Goal: Task Accomplishment & Management: Complete application form

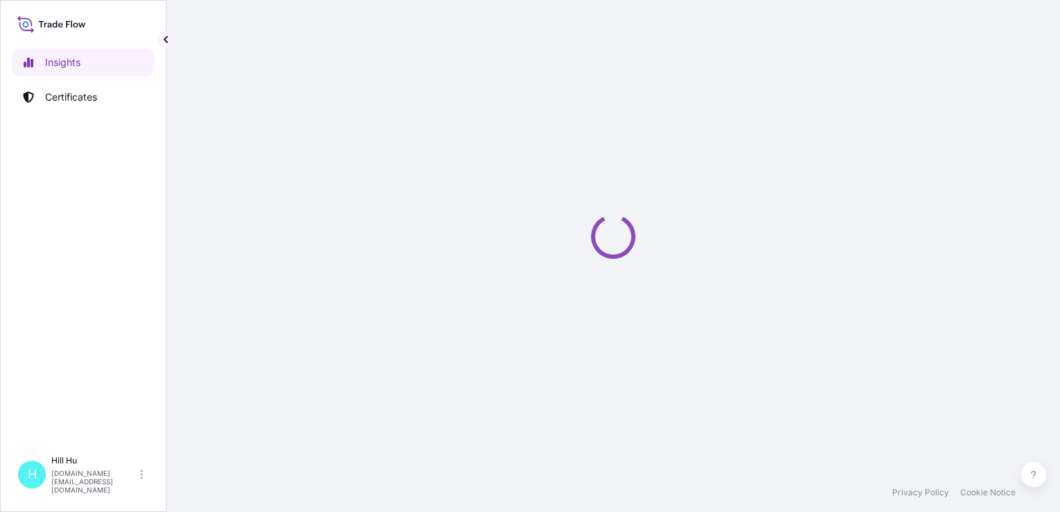
select select "2025"
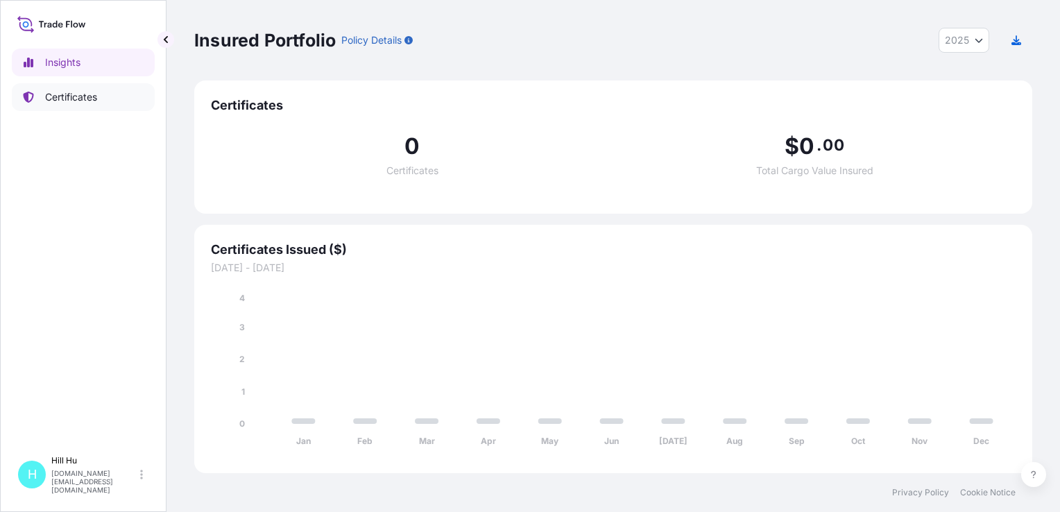
click at [69, 101] on p "Certificates" at bounding box center [71, 97] width 52 height 14
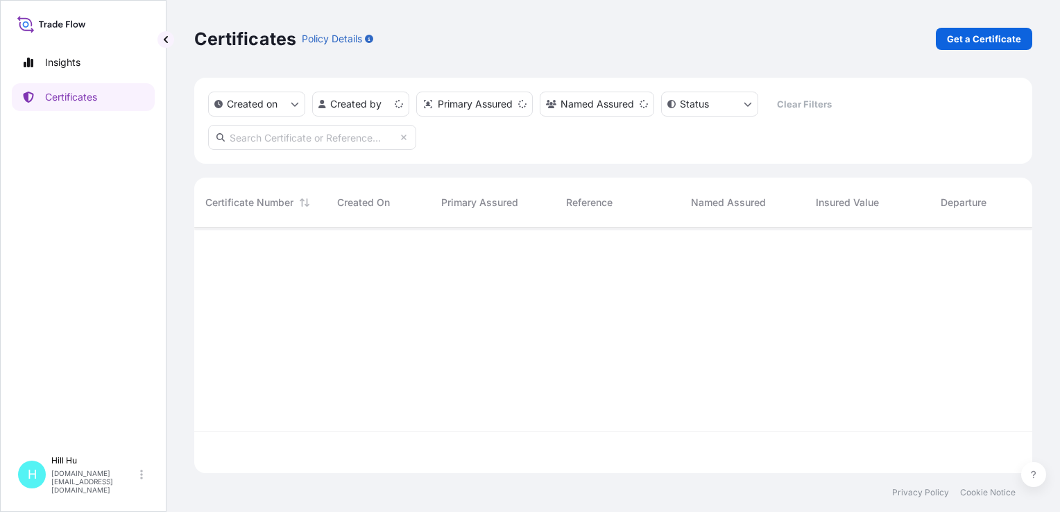
scroll to position [243, 827]
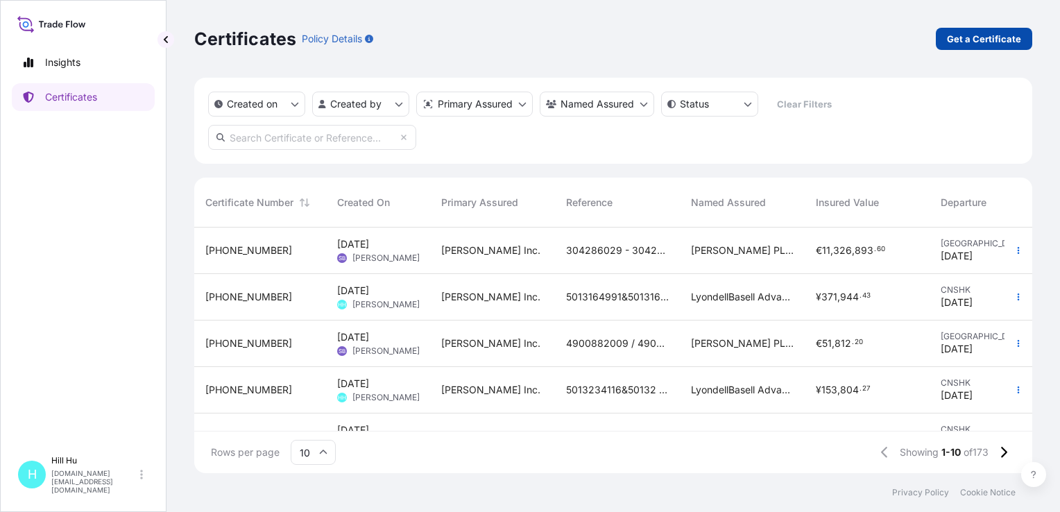
click at [987, 40] on p "Get a Certificate" at bounding box center [984, 39] width 74 height 14
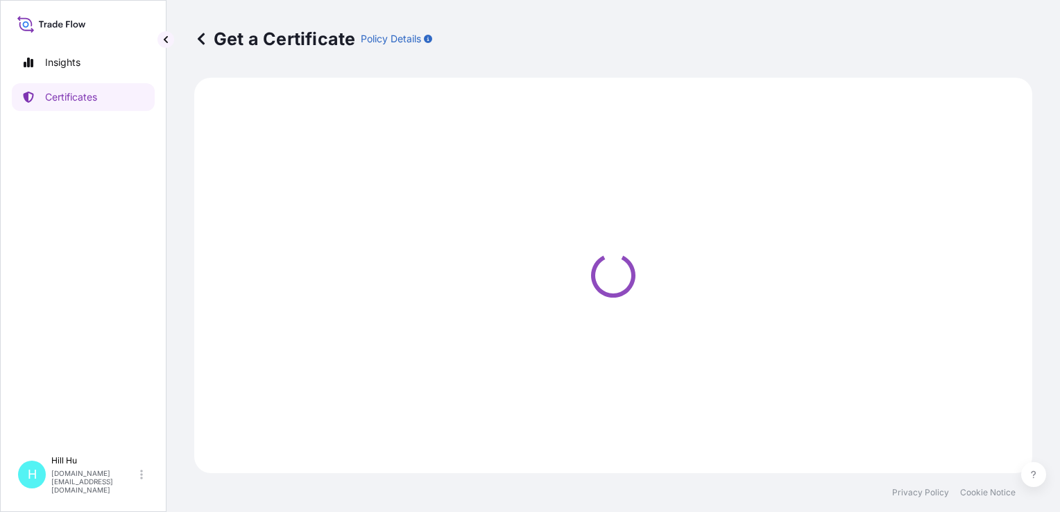
select select "Sea"
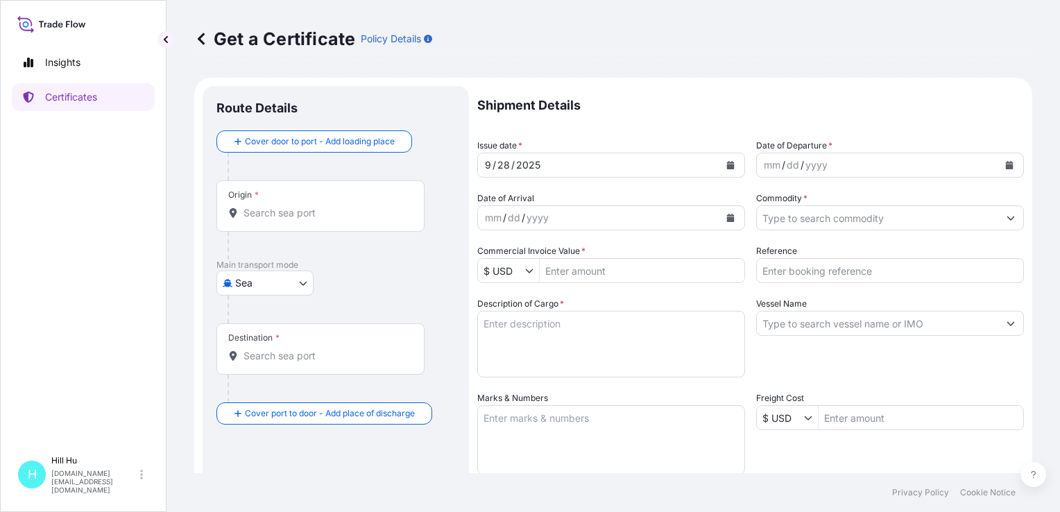
click at [826, 164] on div "mm / dd / yyyy" at bounding box center [877, 165] width 241 height 25
click at [998, 162] on button "Calendar" at bounding box center [1009, 165] width 22 height 22
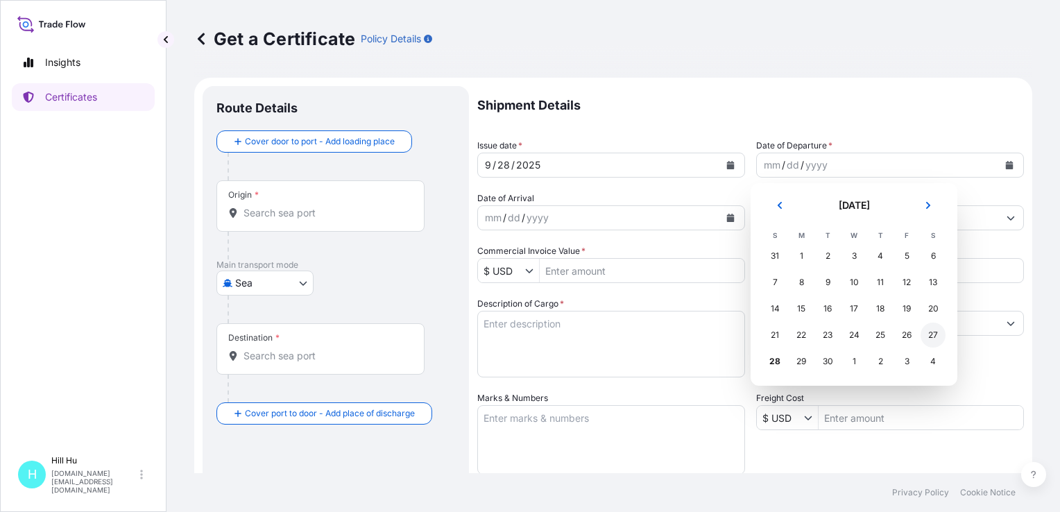
click at [941, 334] on div "27" at bounding box center [933, 335] width 25 height 25
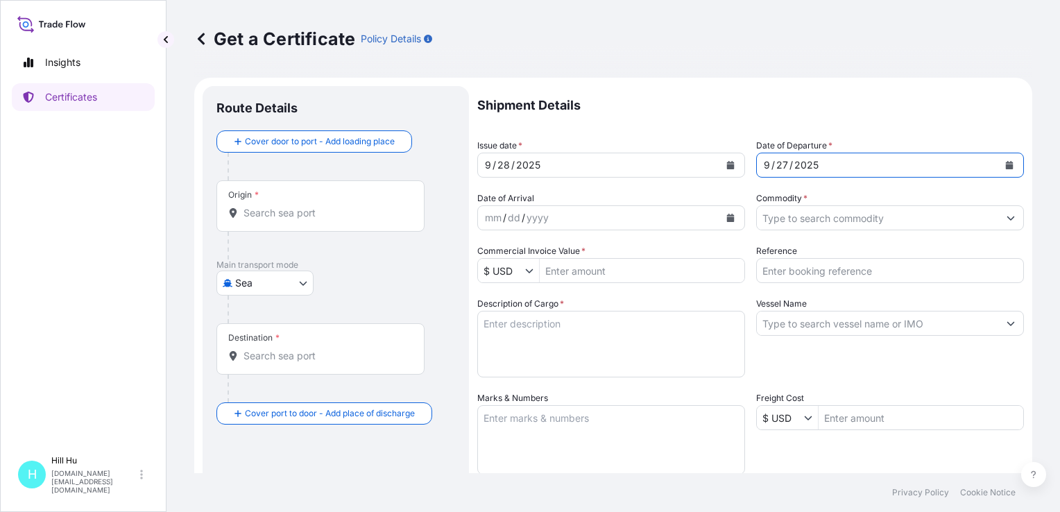
click at [255, 218] on input "Origin *" at bounding box center [326, 213] width 164 height 14
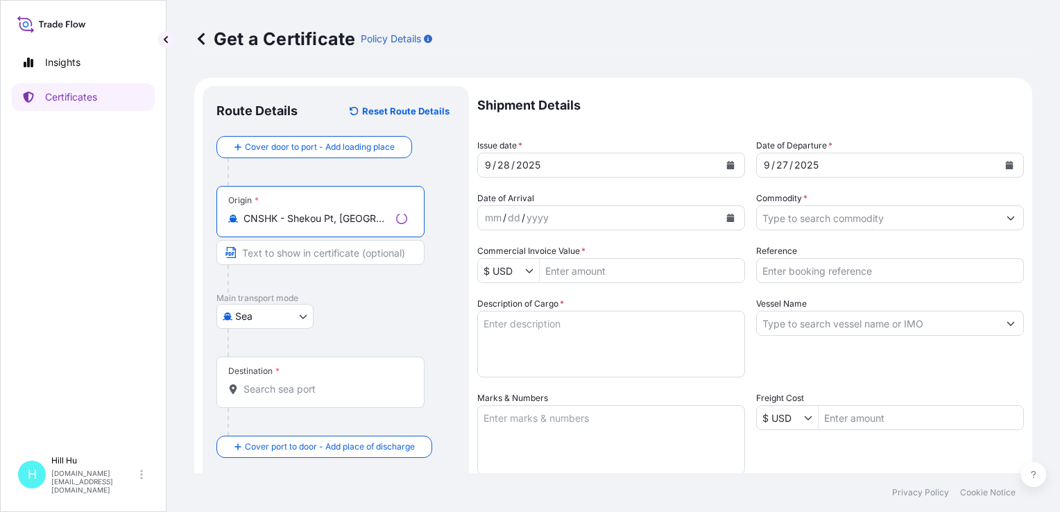
type input "CNSHK - Shekou Pt, [GEOGRAPHIC_DATA]"
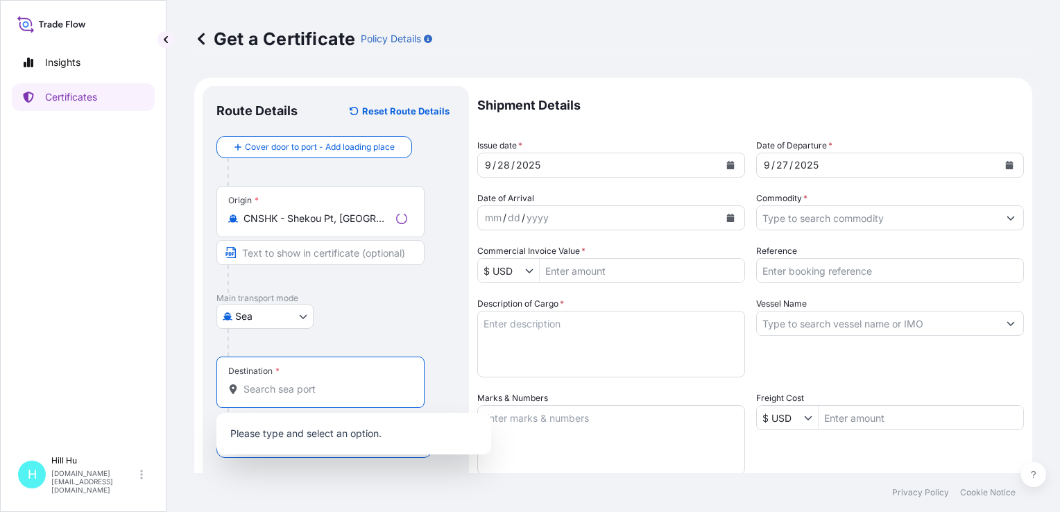
click at [266, 390] on input "Destination *" at bounding box center [326, 389] width 164 height 14
click at [253, 389] on input "Destination * Please select a destination" at bounding box center [326, 389] width 164 height 14
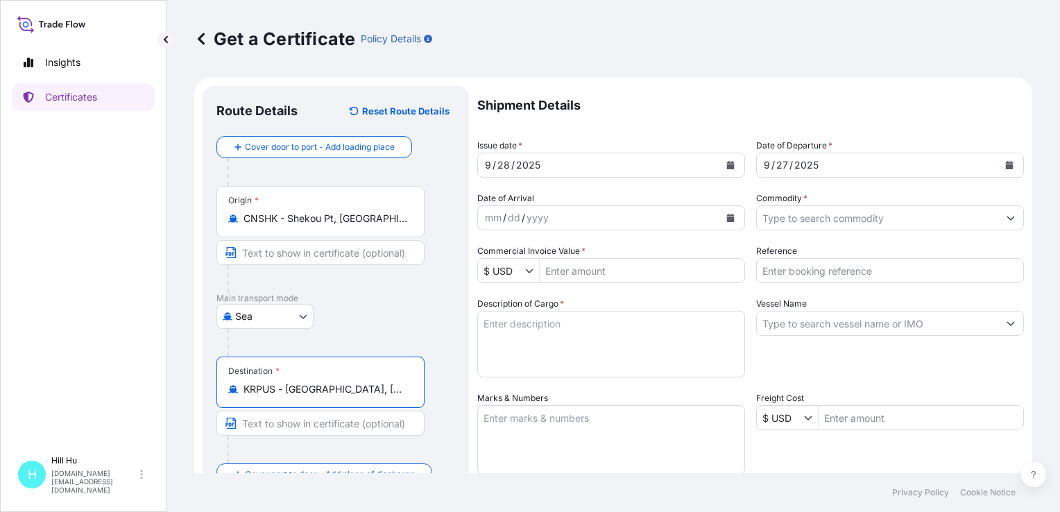
type input "KRPUS - [GEOGRAPHIC_DATA], [GEOGRAPHIC_DATA], [GEOGRAPHIC_DATA]"
click at [531, 275] on button "Show suggestions" at bounding box center [532, 271] width 14 height 14
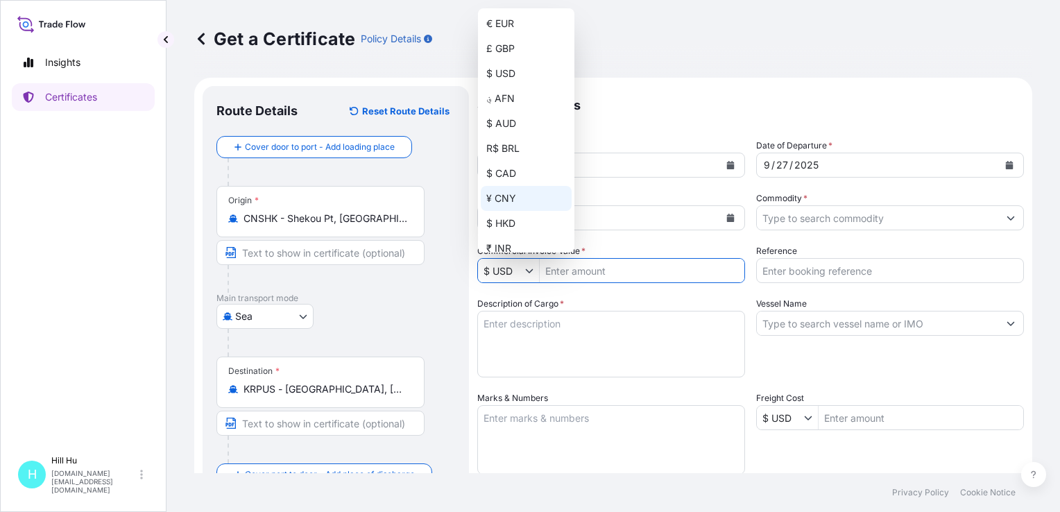
click at [502, 198] on div "¥ CNY" at bounding box center [526, 198] width 91 height 25
type input "¥ CNY"
click at [504, 198] on div "¥ CNY" at bounding box center [526, 198] width 91 height 25
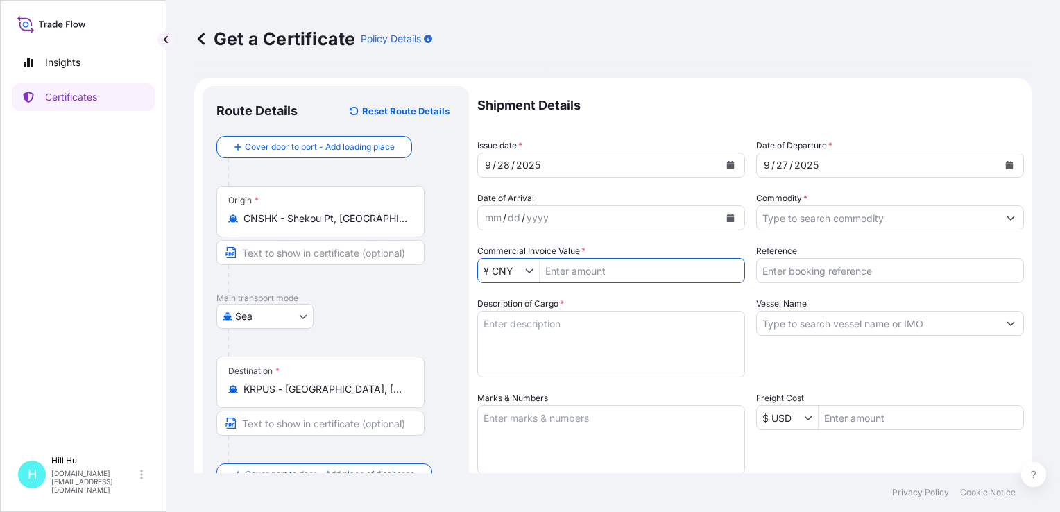
click at [588, 272] on input "Commercial Invoice Value *" at bounding box center [642, 270] width 205 height 25
paste input "279,179.75"
click at [610, 330] on textarea "Description of Cargo *" at bounding box center [611, 344] width 268 height 67
click at [565, 271] on input "279,179.75" at bounding box center [642, 270] width 205 height 25
type input "279,179.75"
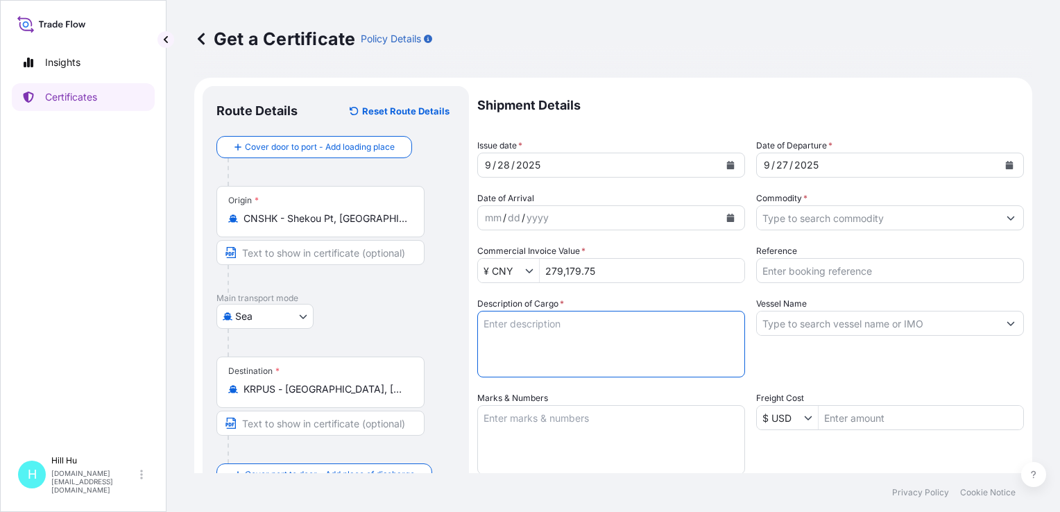
click at [586, 354] on textarea "Description of Cargo *" at bounding box center [611, 344] width 268 height 67
click at [838, 216] on input "Commodity *" at bounding box center [877, 217] width 241 height 25
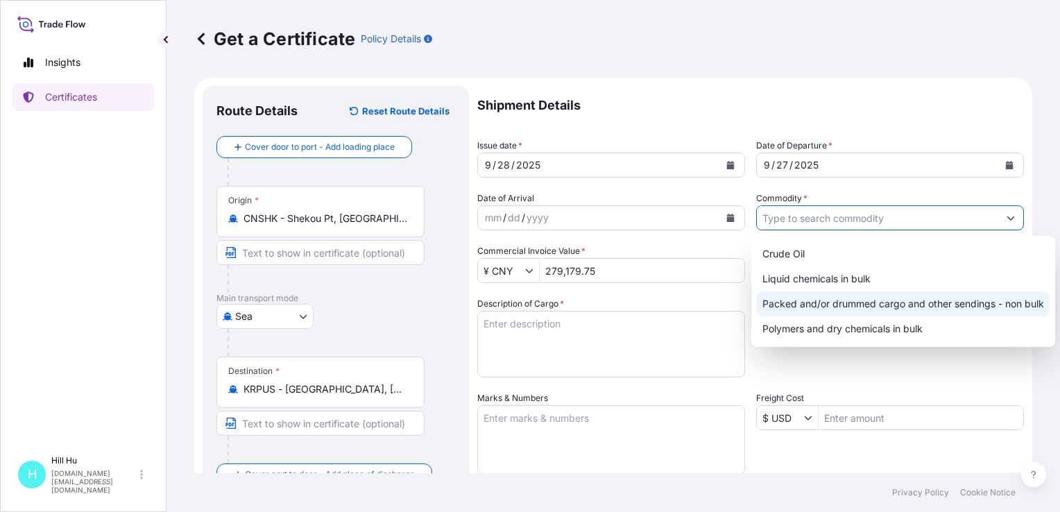
click at [837, 302] on div "Packed and/or drummed cargo and other sendings - non bulk" at bounding box center [903, 303] width 293 height 25
type input "Packed and/or drummed cargo and other sendings - non bulk"
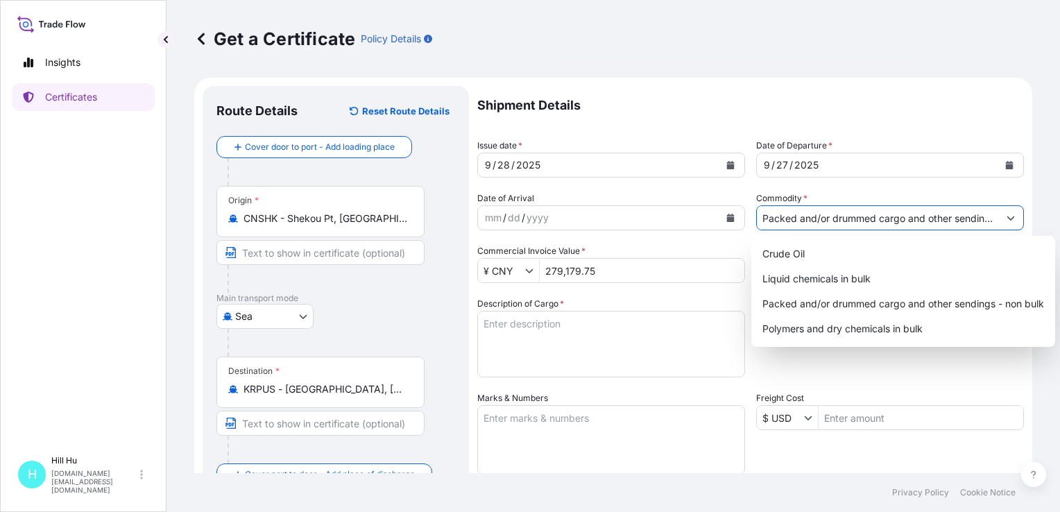
click at [523, 313] on textarea "Description of Cargo *" at bounding box center [611, 344] width 268 height 67
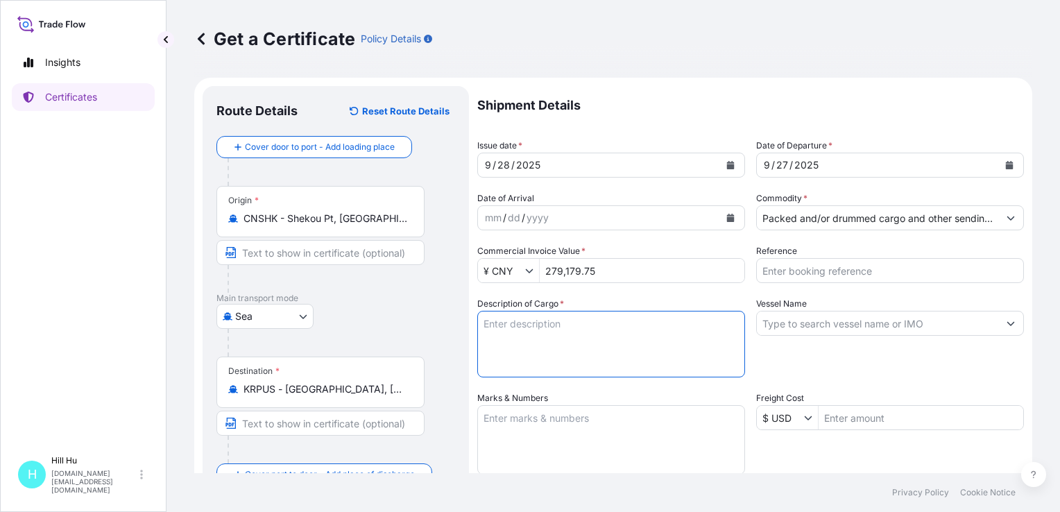
click at [532, 321] on textarea "Description of Cargo *" at bounding box center [611, 344] width 268 height 67
paste textarea "SCHULAMID 6 GF 15HI K2073 BLK968001,BG25"
paste textarea "SCHULADUR A1 GF30LW K2307 BLK968069,BG25"
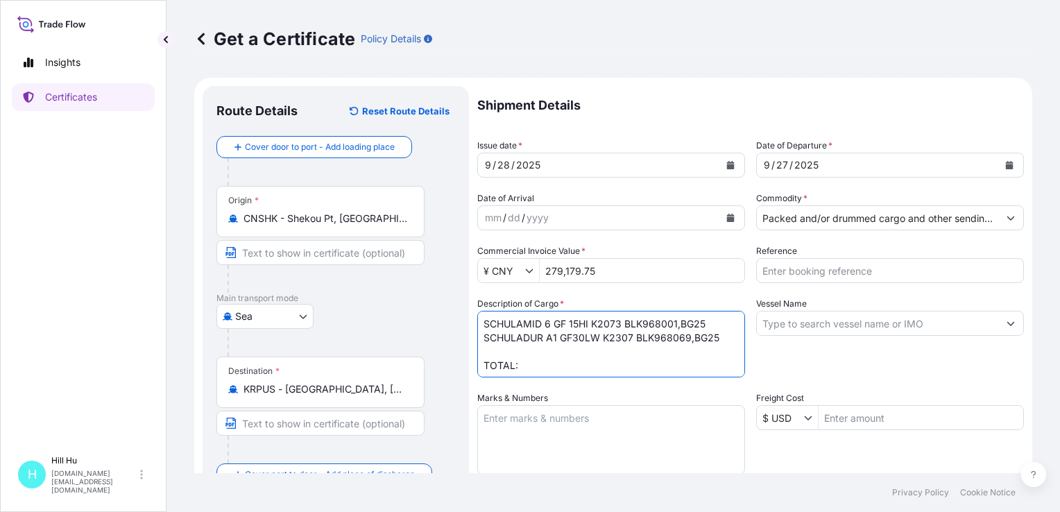
type textarea "SCHULAMID 6 GF 15HI K2073 BLK968001,BG25 SCHULADUR A1 GF30LW K2307 BLK968069,BG…"
click at [790, 265] on input "Reference" at bounding box center [890, 270] width 268 height 25
paste input "5013195425, 5013195424"
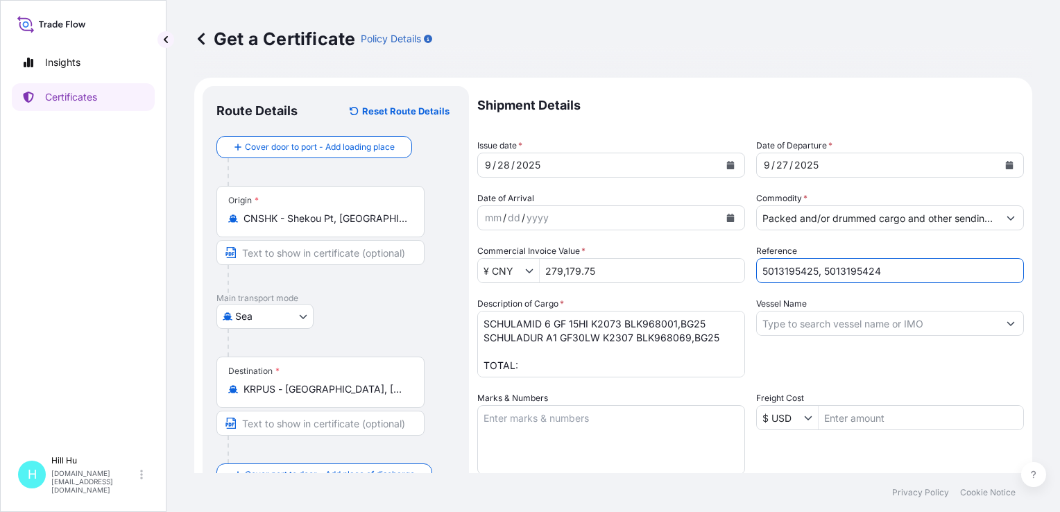
click at [817, 268] on input "5013195425, 5013195424" at bounding box center [890, 270] width 268 height 25
type input "5013195425/5013195424"
click at [793, 321] on input "Vessel Name" at bounding box center [877, 323] width 241 height 25
paste input "KMTC [GEOGRAPHIC_DATA]"
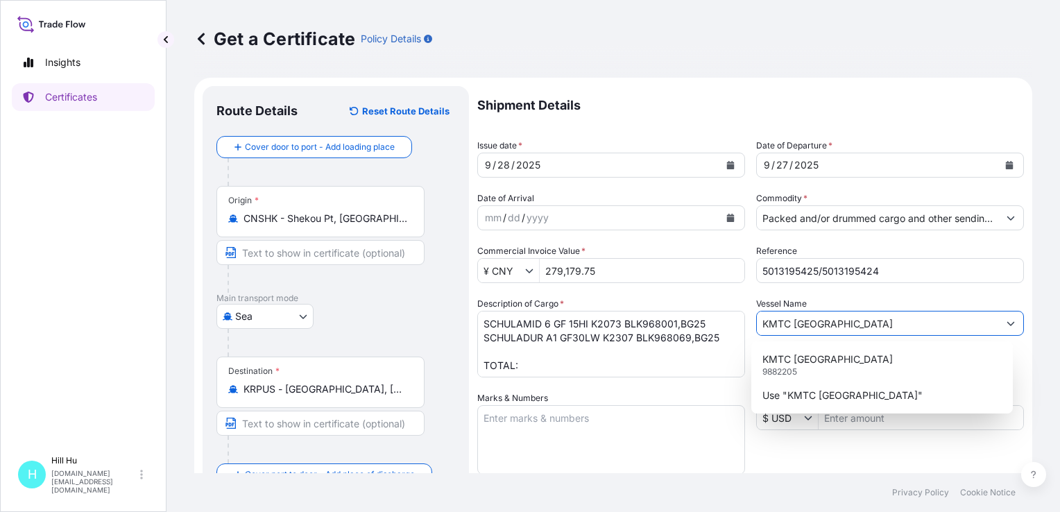
type input "KMTC [GEOGRAPHIC_DATA]"
click at [484, 356] on textarea "SCHULAMID 6 GF 15HI K2073 BLK968001,BG25 SCHULADUR A1 GF30LW K2307 BLK968069,BG…" at bounding box center [611, 344] width 268 height 67
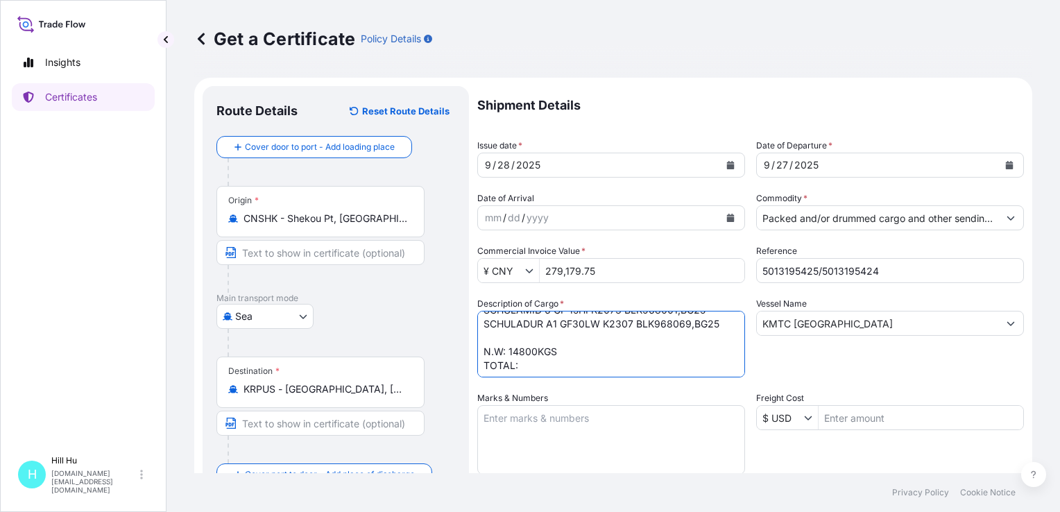
scroll to position [15, 0]
click at [527, 368] on textarea "SCHULAMID 6 GF 15HI K2073 BLK968001,BG25 SCHULADUR A1 GF30LW K2307 BLK968069,BG…" at bounding box center [611, 344] width 268 height 67
type textarea "SCHULAMID 6 GF 15HI K2073 BLK968001,BG25 SCHULADUR A1 GF30LW K2307 BLK968069,BG…"
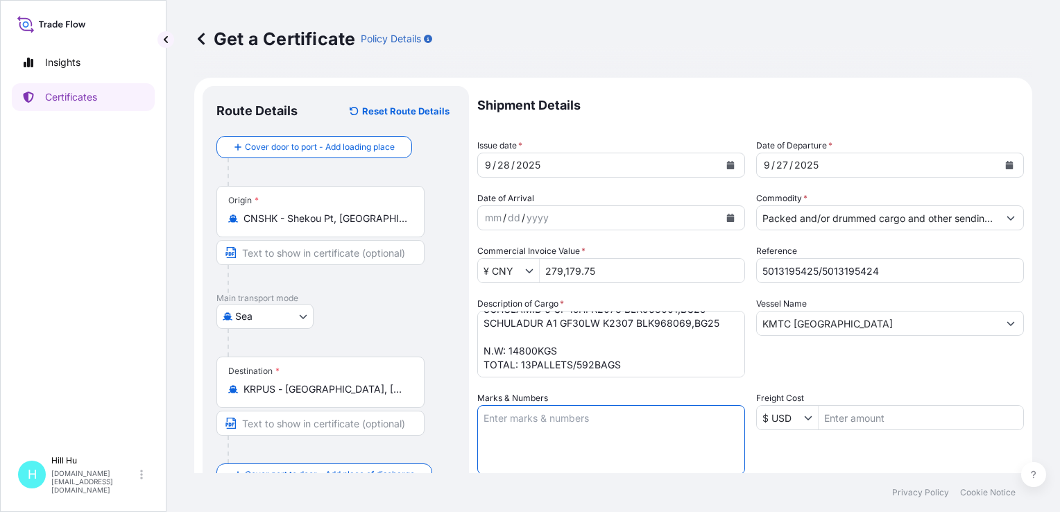
click at [496, 432] on textarea "Marks & Numbers" at bounding box center [611, 439] width 268 height 69
paste textarea "LyondellBasell"
type textarea "LyondellBasell"
click at [853, 358] on div "Vessel Name KMTC [GEOGRAPHIC_DATA]" at bounding box center [890, 337] width 268 height 80
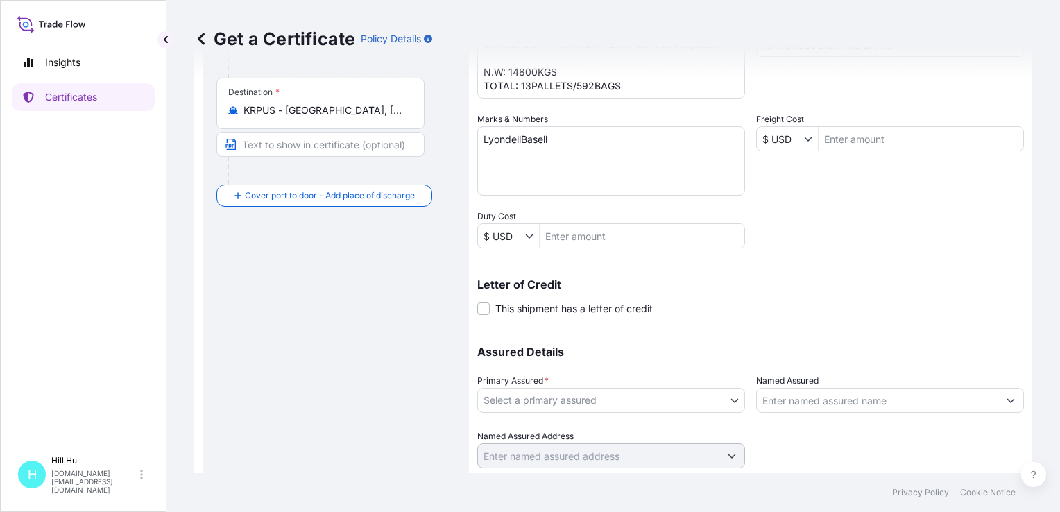
scroll to position [320, 0]
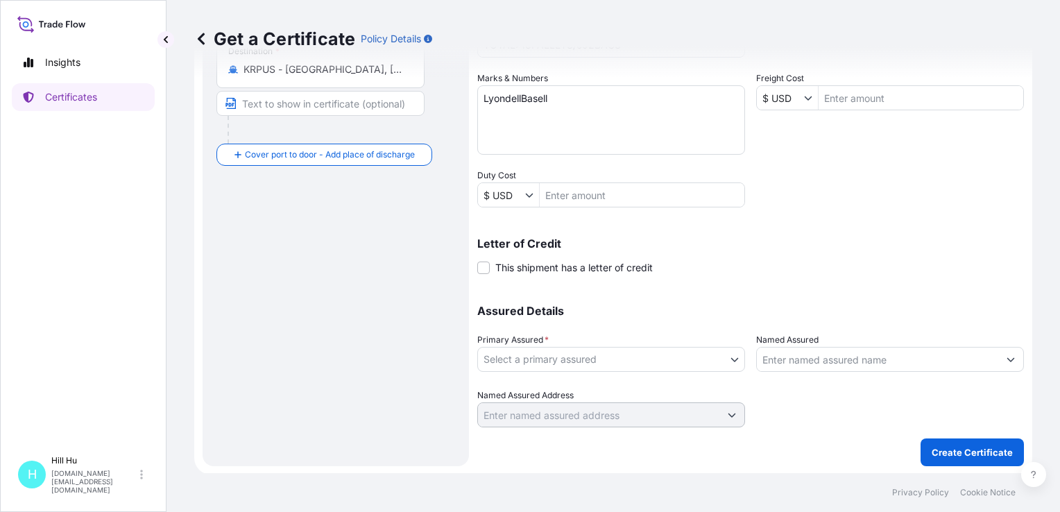
click at [555, 363] on body "Insights Certificates [GEOGRAPHIC_DATA][DOMAIN_NAME][EMAIL_ADDRESS][DOMAIN_NAME…" at bounding box center [530, 256] width 1060 height 512
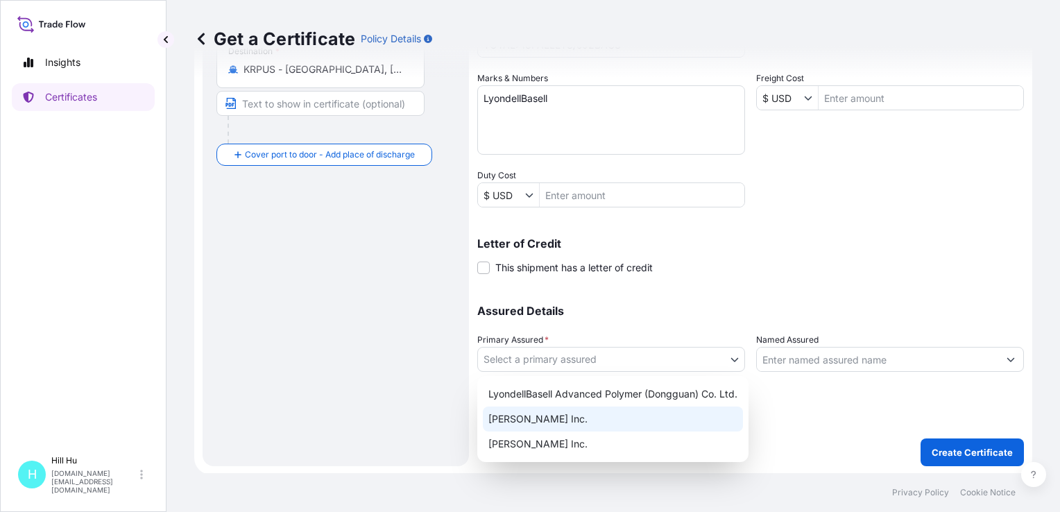
click at [540, 421] on div "[PERSON_NAME] Inc." at bounding box center [613, 419] width 260 height 25
select select "32057"
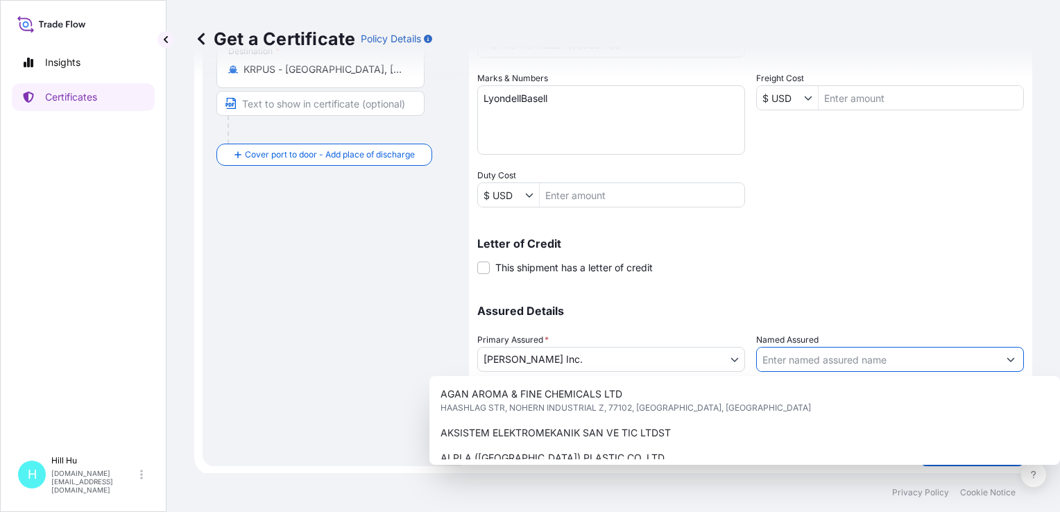
click at [857, 359] on input "Named Assured" at bounding box center [877, 359] width 241 height 25
paste input "LYONDELLBASELL ADVANCED POLYMER (DONGGUAN) CO. LTD."
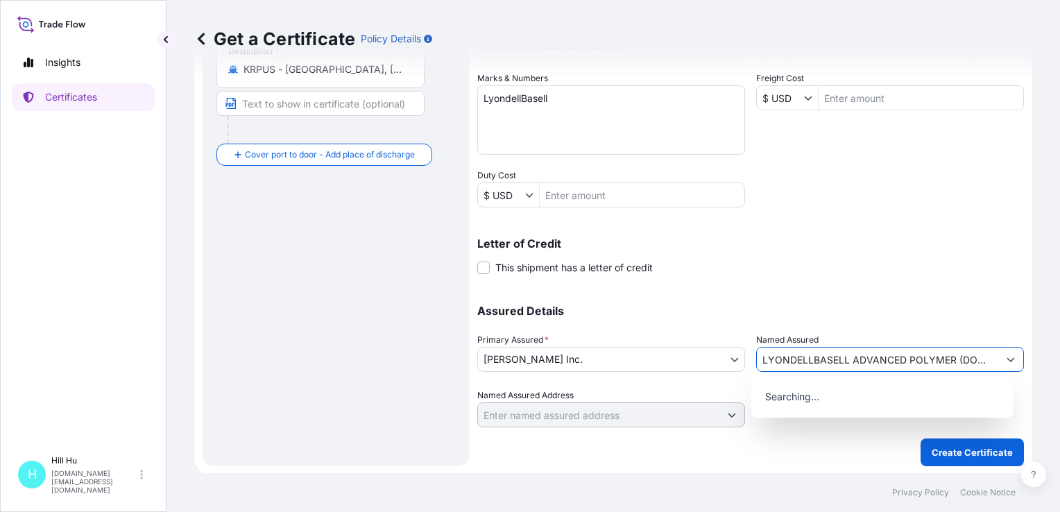
scroll to position [0, 75]
type input "LYONDELLBASELL ADVANCED POLYMER (DONGGUAN) CO. LTD."
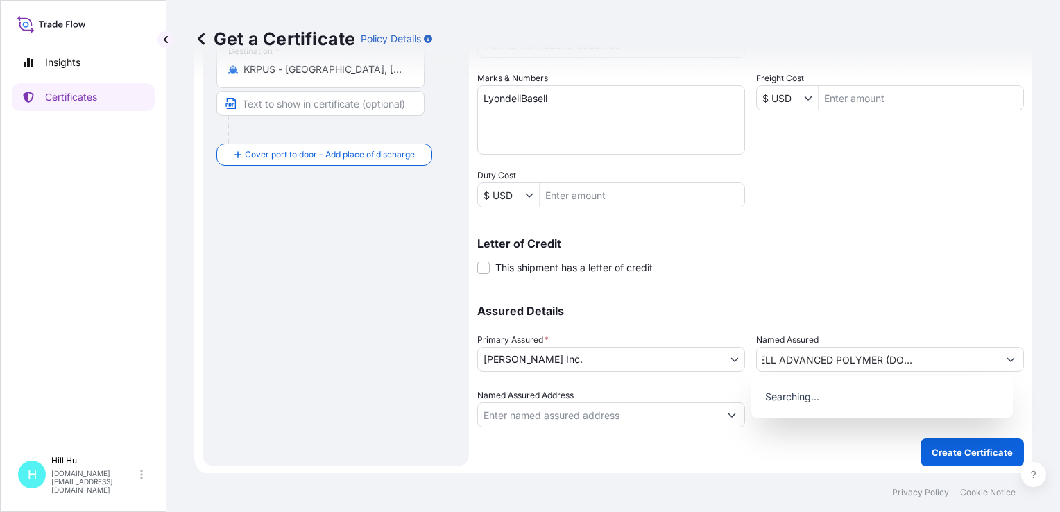
click at [892, 276] on div "Shipment Details Issue date * [DATE] Date of Departure * [DATE] Date of Arrival…" at bounding box center [750, 96] width 547 height 661
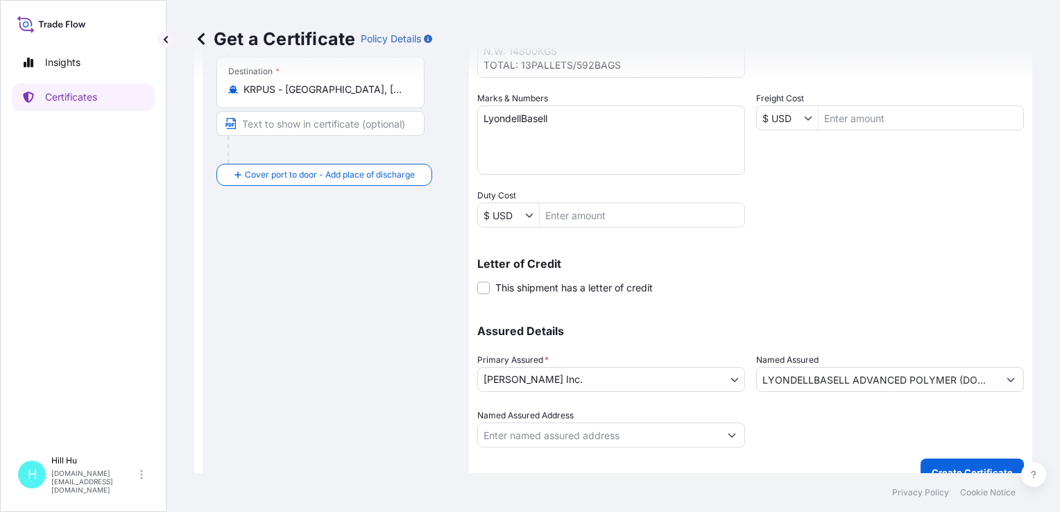
scroll to position [320, 0]
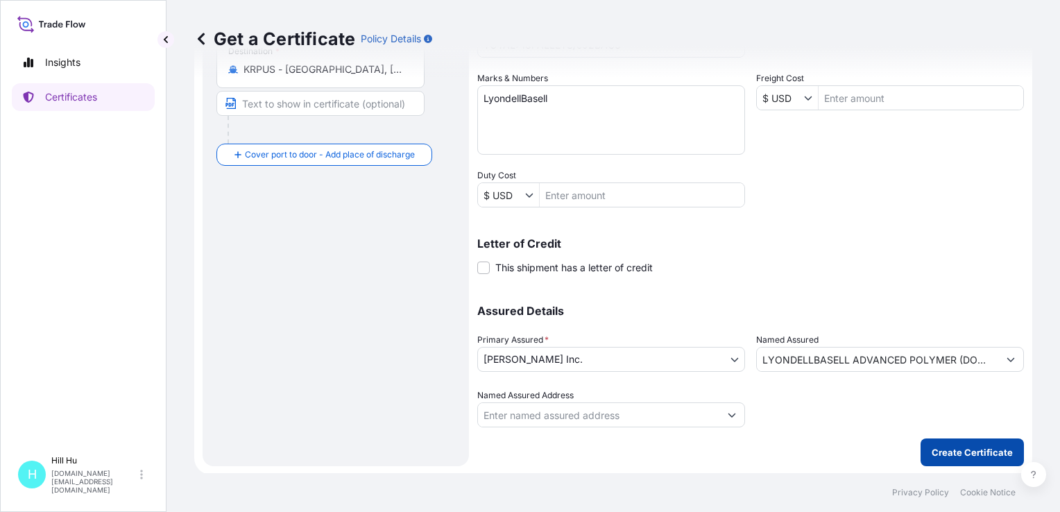
click at [944, 448] on p "Create Certificate" at bounding box center [972, 452] width 81 height 14
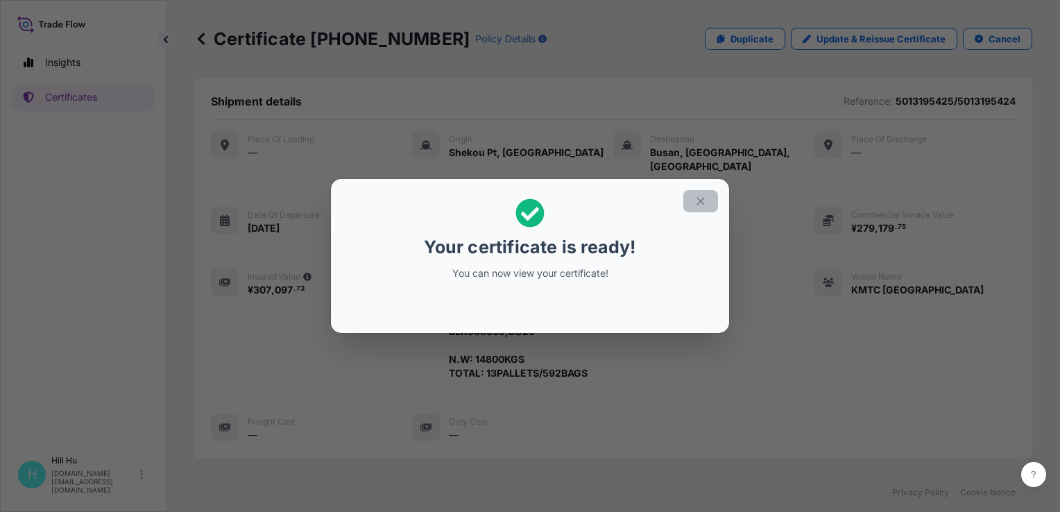
click at [699, 201] on icon "button" at bounding box center [700, 201] width 12 height 12
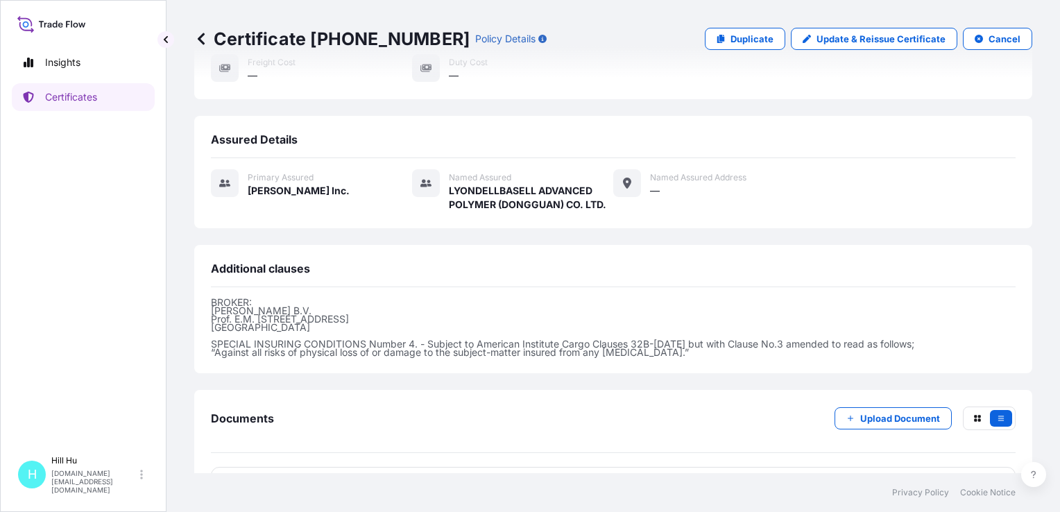
scroll to position [387, 0]
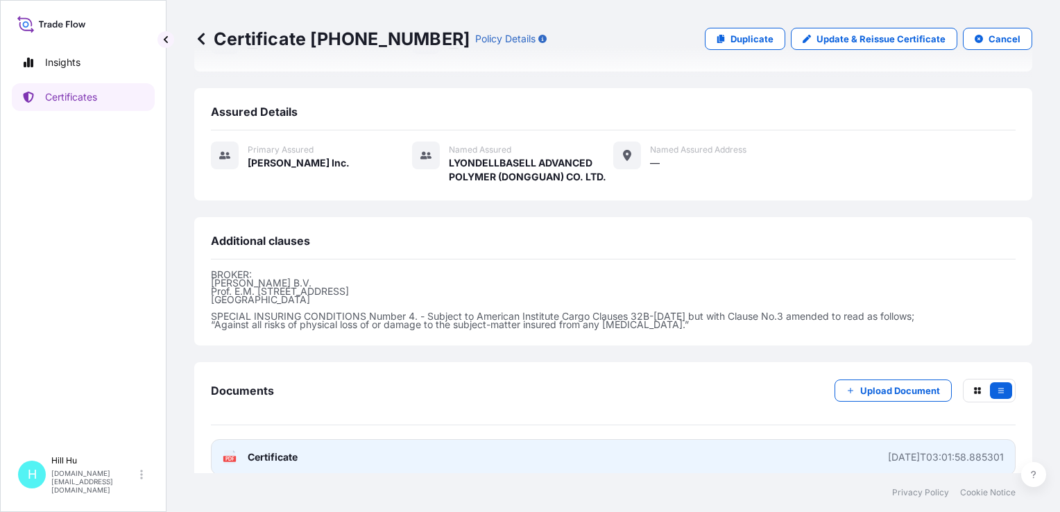
click at [264, 450] on span "Certificate" at bounding box center [273, 457] width 50 height 14
click at [263, 450] on span "Certificate" at bounding box center [273, 457] width 50 height 14
click at [292, 450] on span "Certificate" at bounding box center [273, 457] width 50 height 14
